Goal: Browse casually

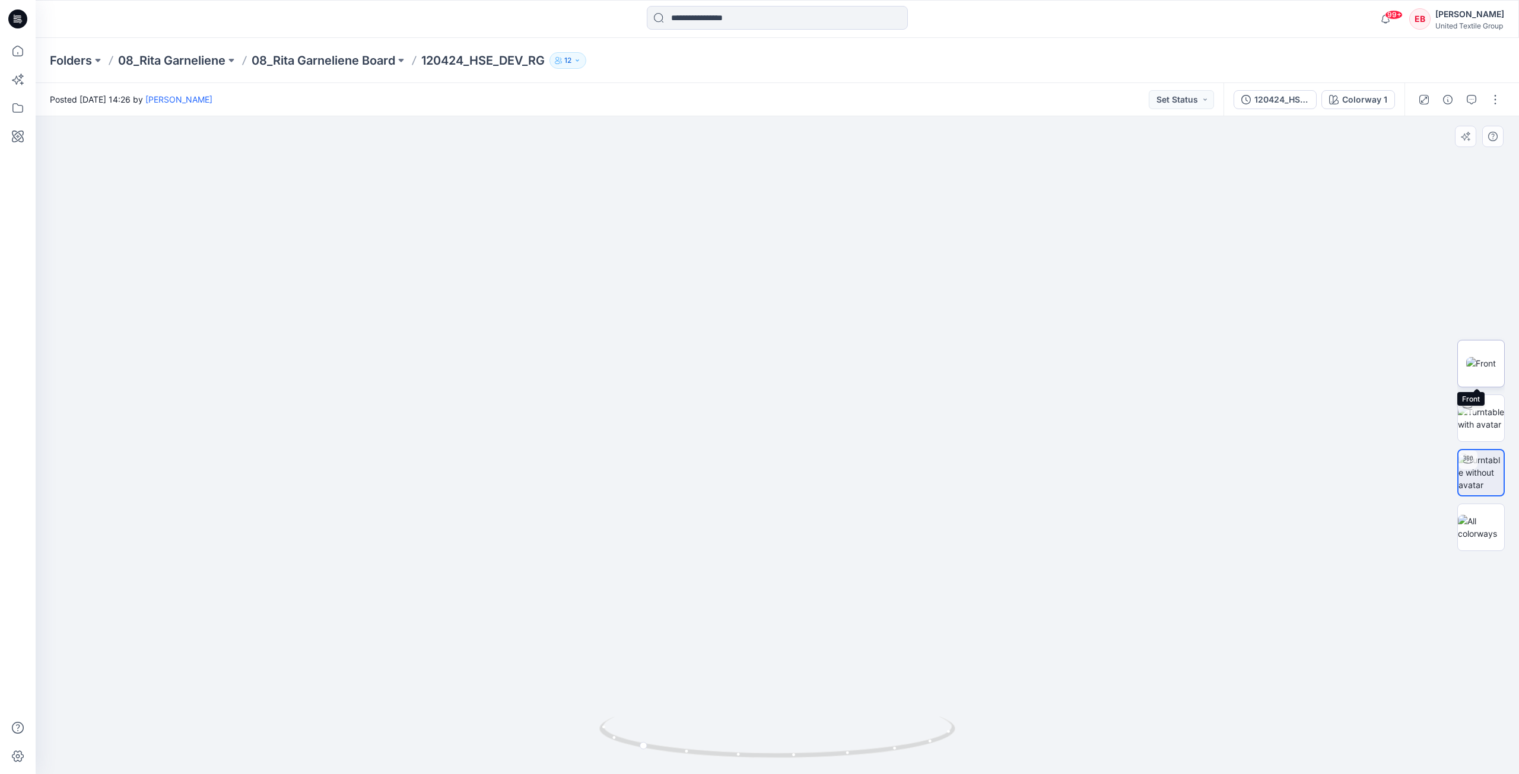
drag, startPoint x: 1476, startPoint y: 359, endPoint x: 1479, endPoint y: 354, distance: 6.4
click at [1477, 358] on img at bounding box center [1481, 363] width 30 height 12
click at [1492, 131] on button "button" at bounding box center [1492, 136] width 21 height 21
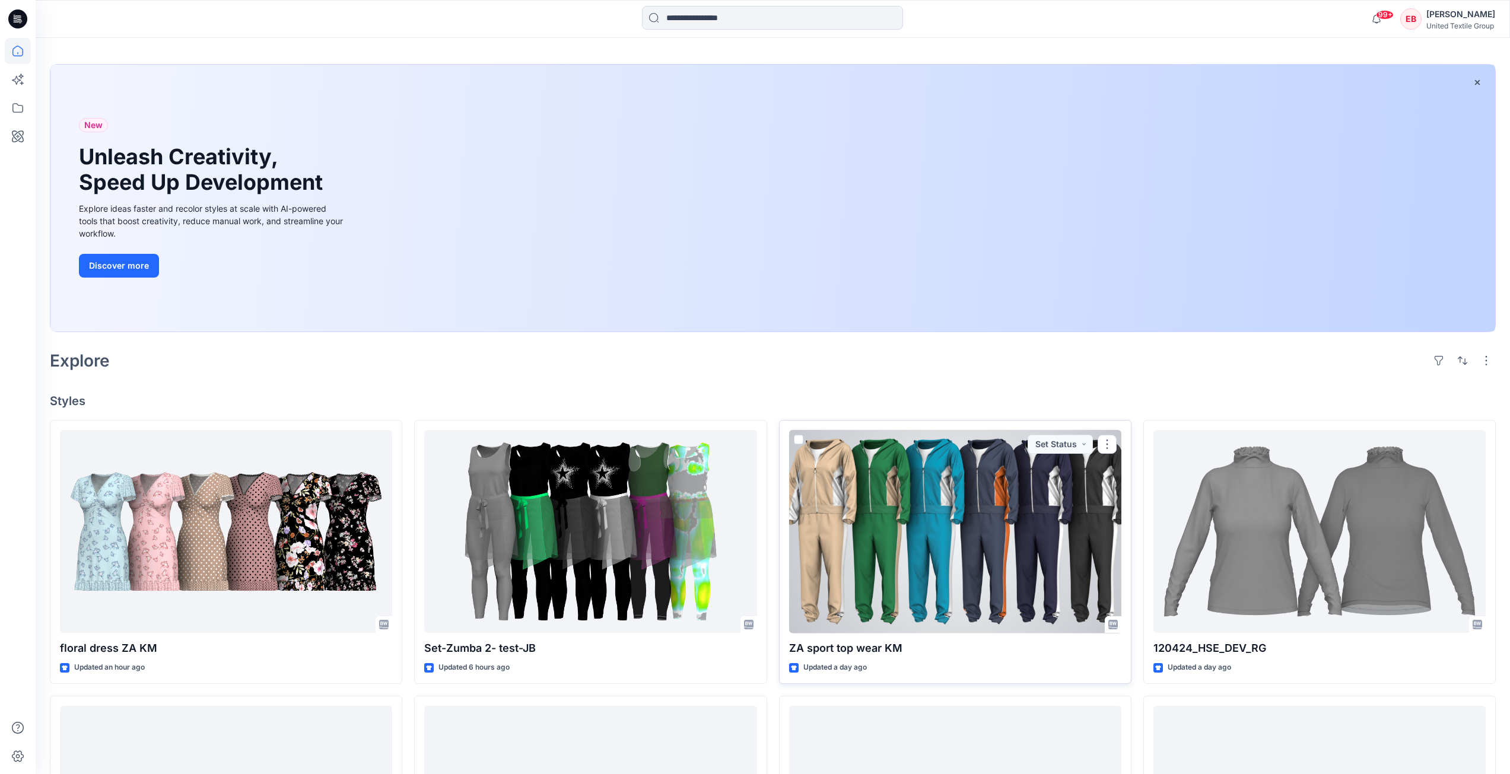
scroll to position [59, 0]
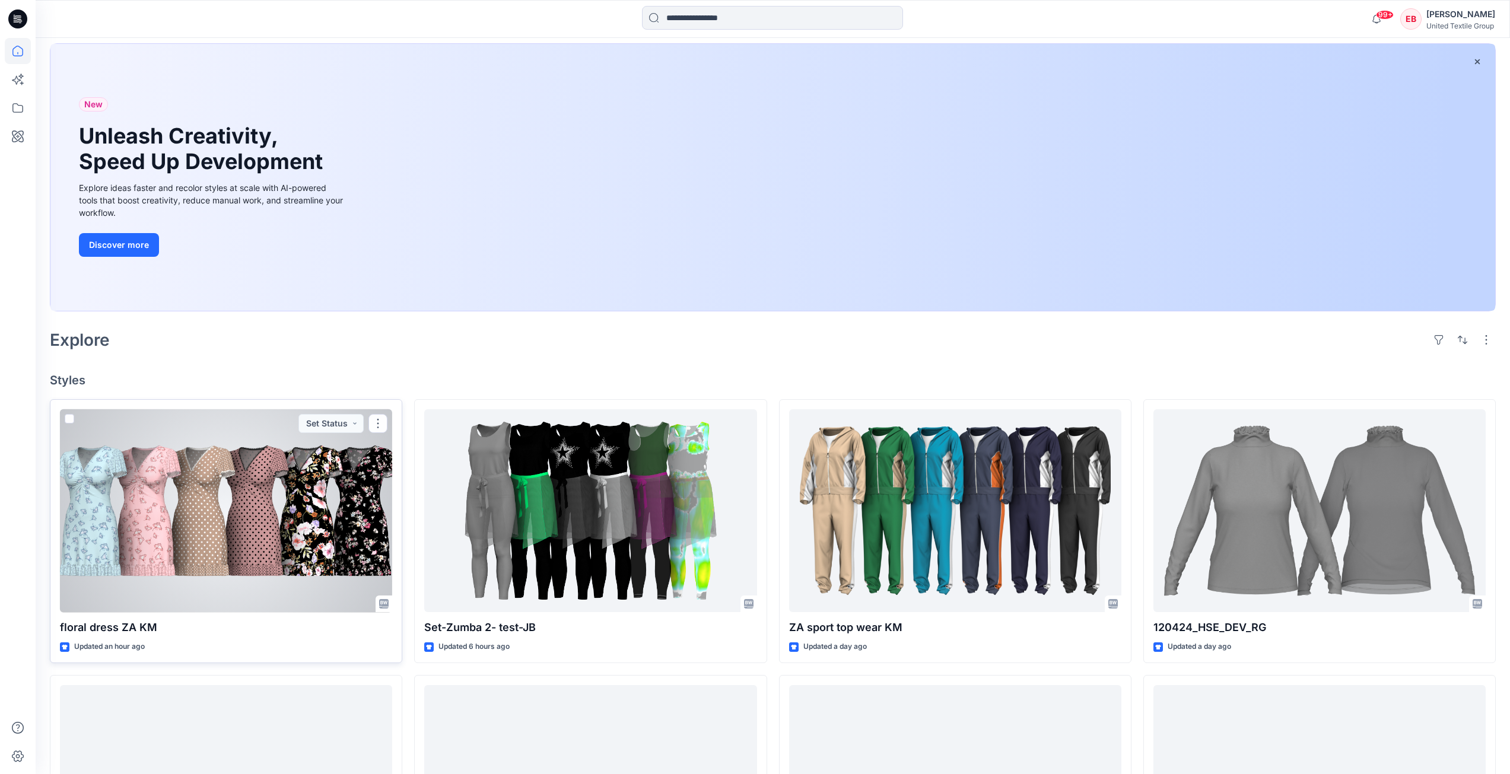
click at [256, 543] on div at bounding box center [226, 511] width 332 height 204
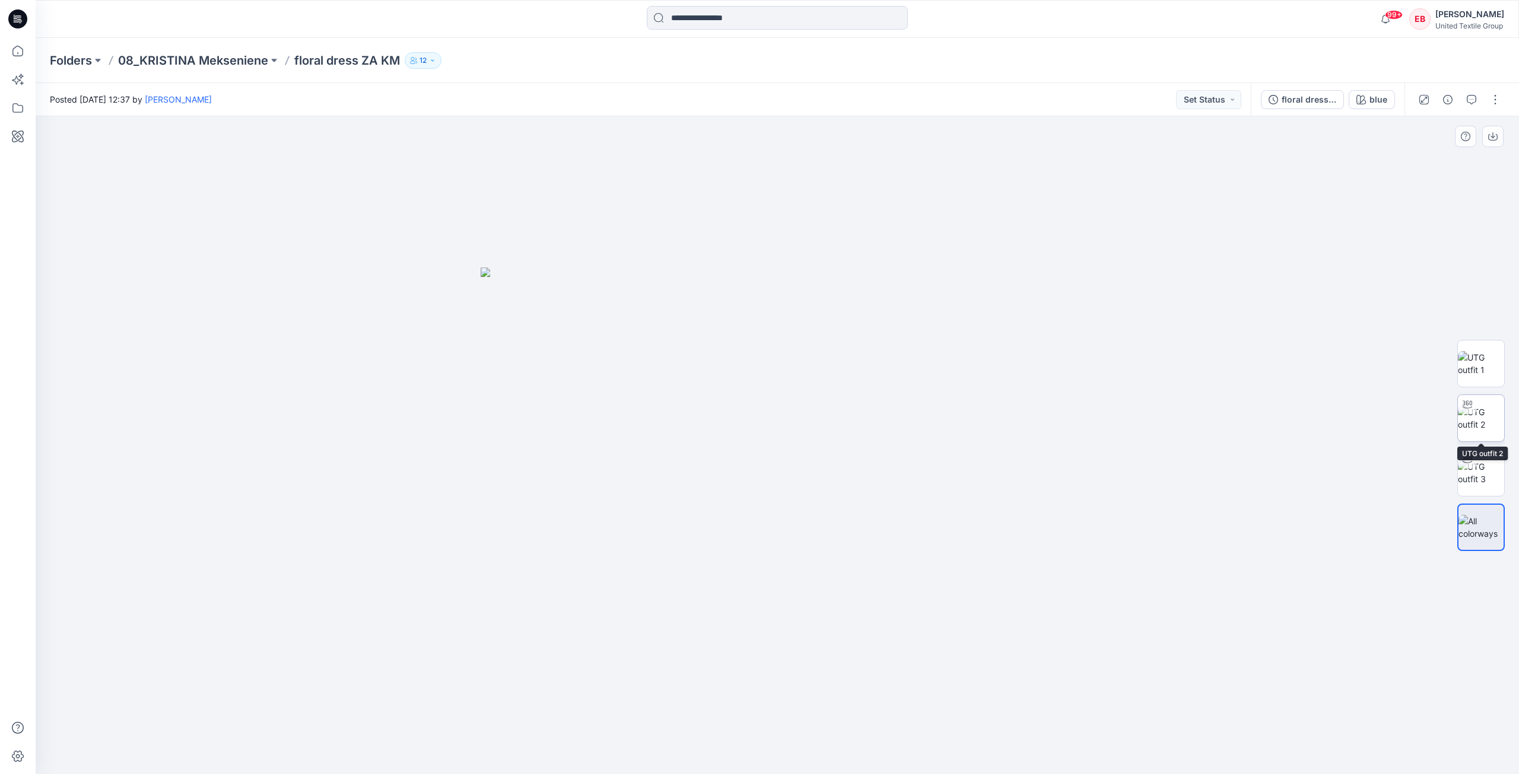
click at [1504, 417] on div at bounding box center [1480, 418] width 47 height 47
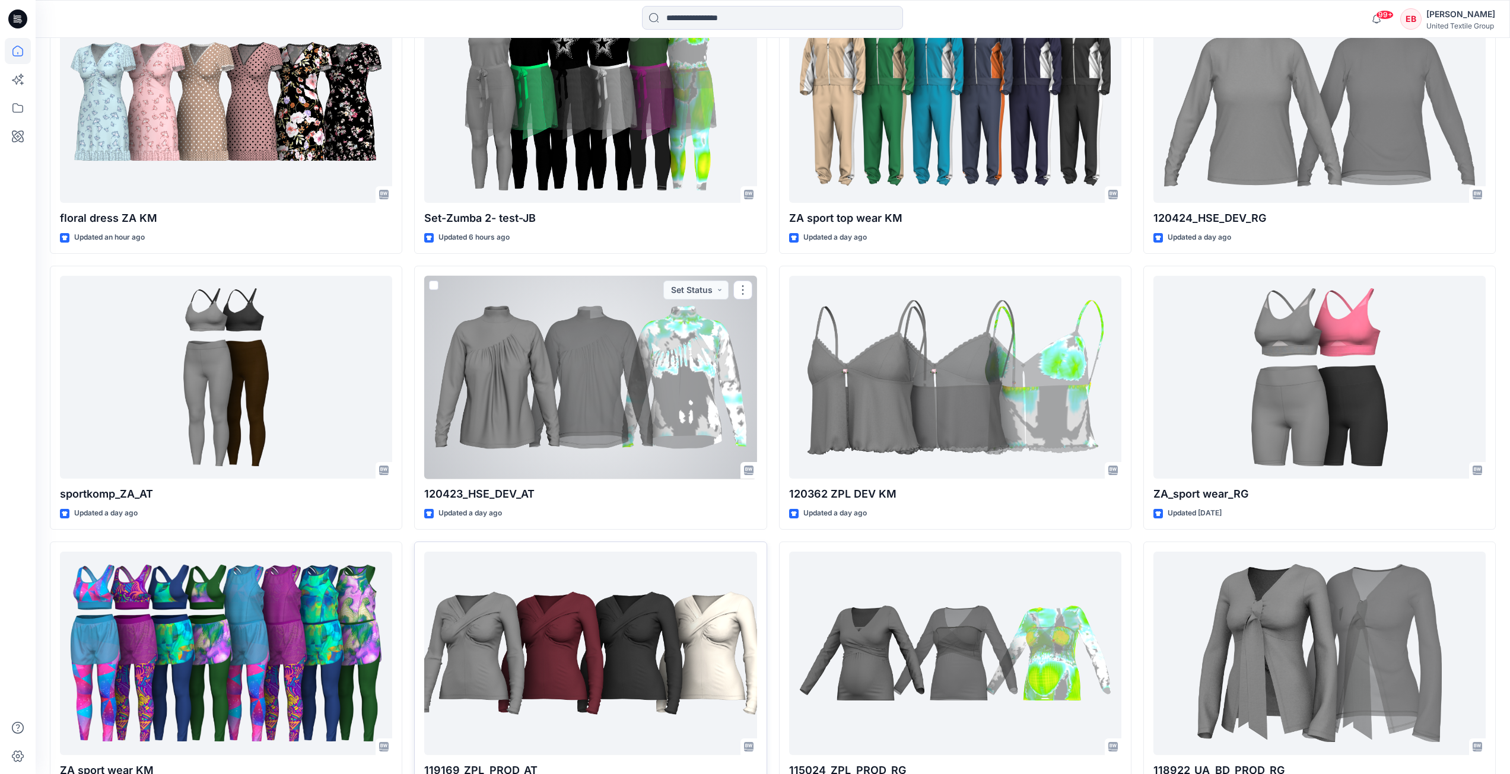
scroll to position [475, 0]
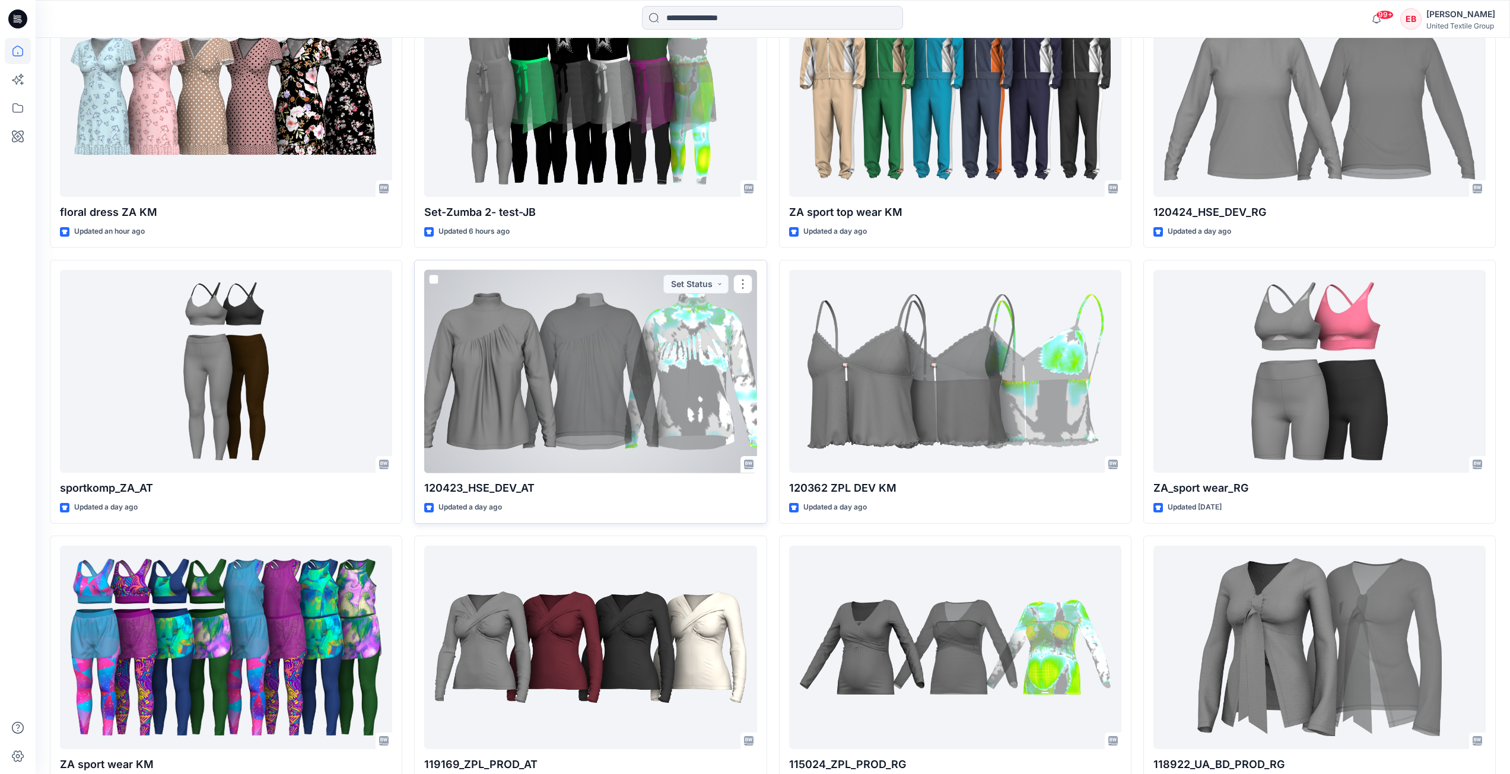
click at [609, 436] on div at bounding box center [590, 372] width 332 height 204
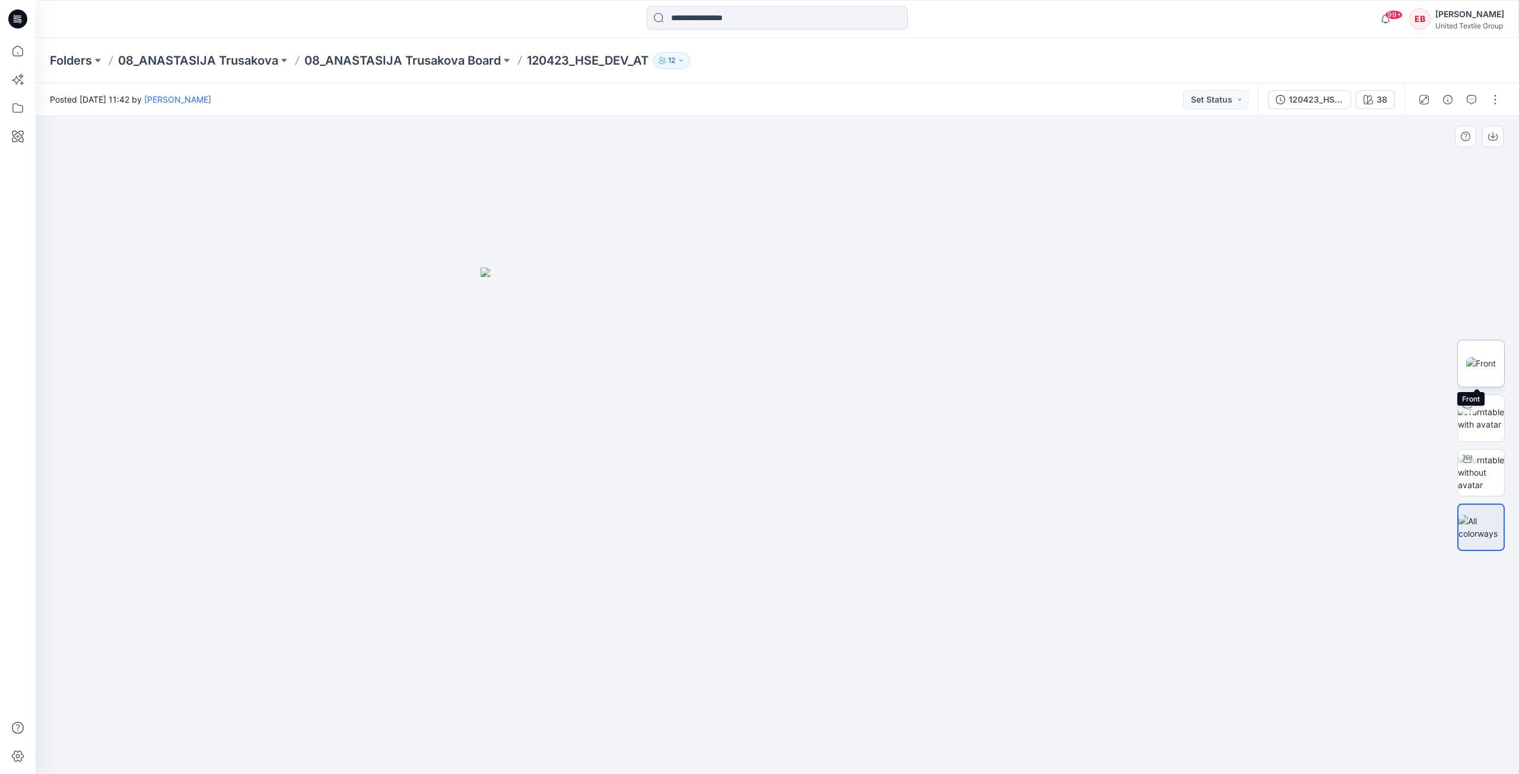
click at [1483, 364] on img at bounding box center [1481, 363] width 30 height 12
click at [1492, 141] on icon "button" at bounding box center [1492, 137] width 9 height 7
